Goal: Transaction & Acquisition: Download file/media

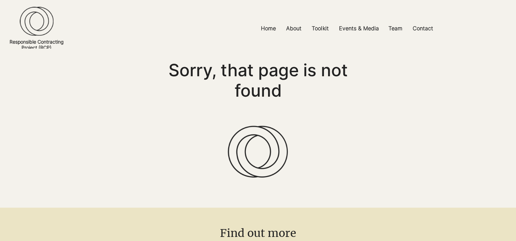
scroll to position [9, 0]
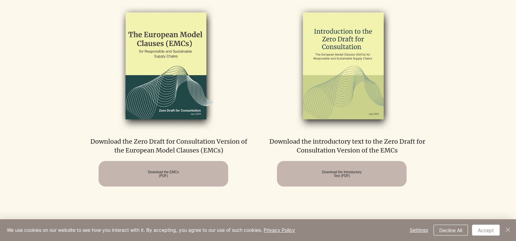
scroll to position [379, 0]
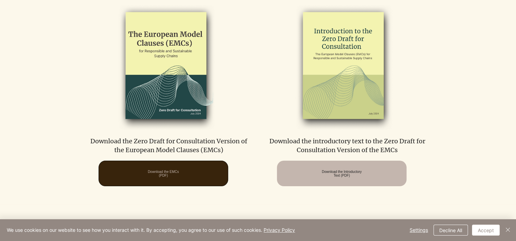
click at [179, 177] on span "Download the EMCs (PDF)" at bounding box center [163, 173] width 31 height 7
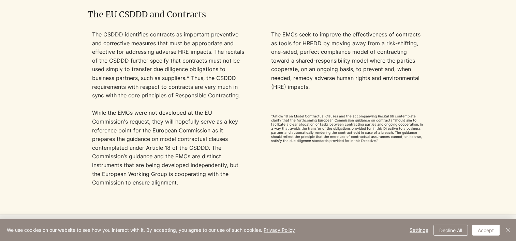
scroll to position [596, 0]
drag, startPoint x: 105, startPoint y: 177, endPoint x: 165, endPoint y: 177, distance: 60.3
click at [165, 177] on p "While the EMCs were not developed at the EU Commission's request,​ they will ho…" at bounding box center [168, 157] width 153 height 96
copy p "uropean Working Group"
click at [101, 175] on p "While the EMCs were not developed at the EU Commission's request,​ they will ho…" at bounding box center [168, 157] width 153 height 96
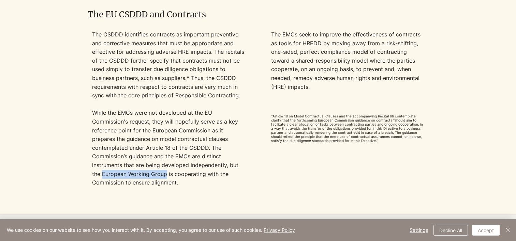
drag, startPoint x: 101, startPoint y: 175, endPoint x: 166, endPoint y: 177, distance: 65.1
click at [166, 177] on p "While the EMCs were not developed at the EU Commission's request,​ they will ho…" at bounding box center [168, 157] width 153 height 96
copy p "European Working Group"
